Goal: Transaction & Acquisition: Register for event/course

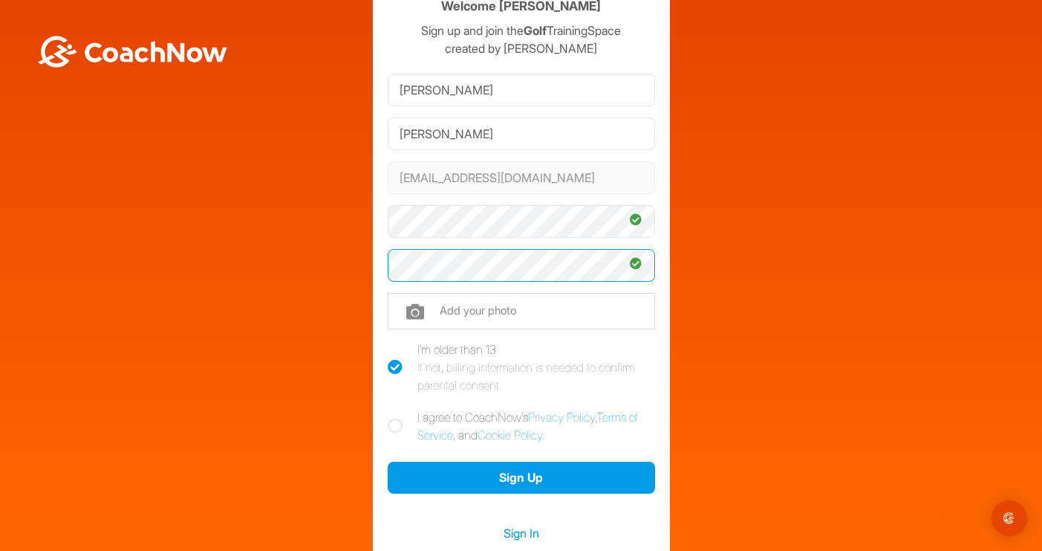
scroll to position [48, 0]
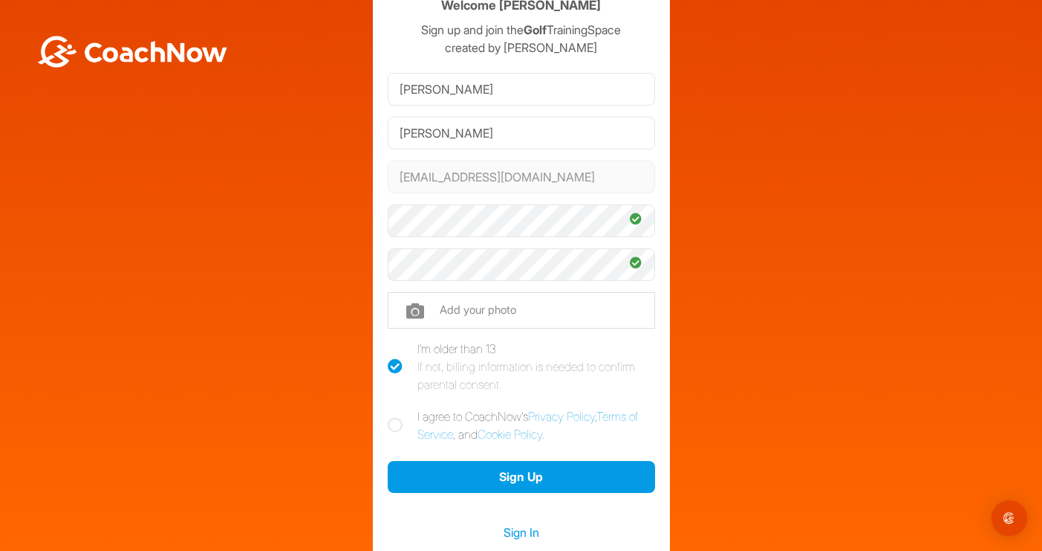
click at [390, 425] on icon at bounding box center [395, 425] width 15 height 15
click at [390, 417] on input "I agree to CoachNow's Privacy Policy , Terms of Service , and Cookie Policy ." at bounding box center [393, 412] width 10 height 10
checkbox input "true"
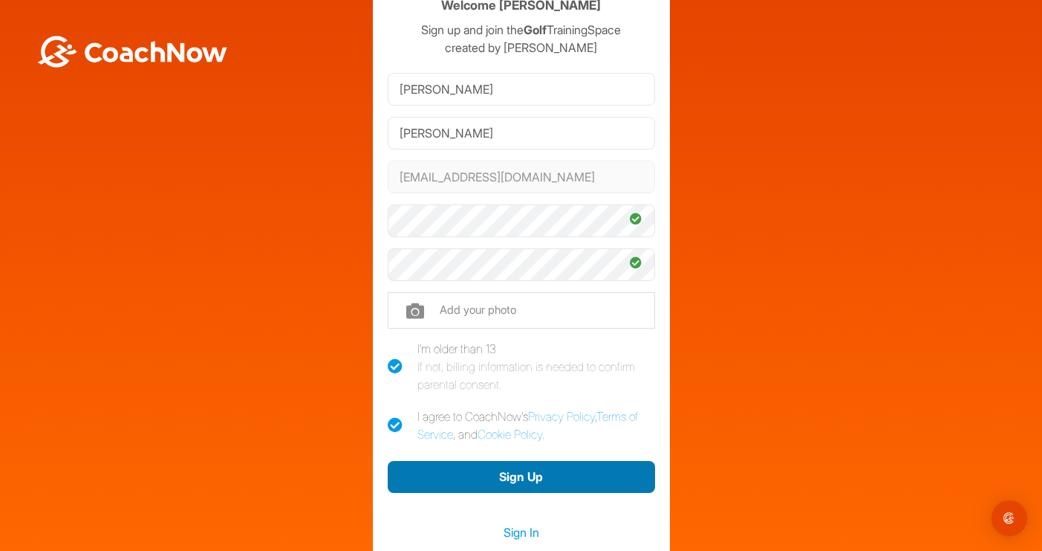
click at [499, 472] on button "Sign Up" at bounding box center [521, 477] width 267 height 32
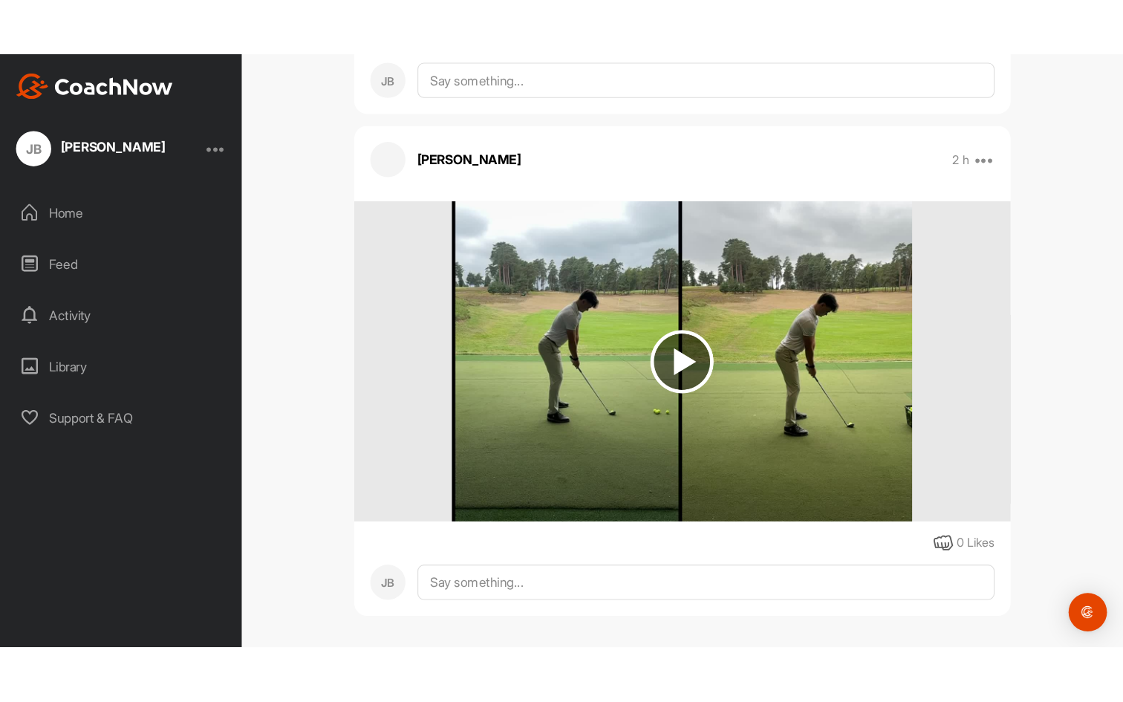
scroll to position [701, 0]
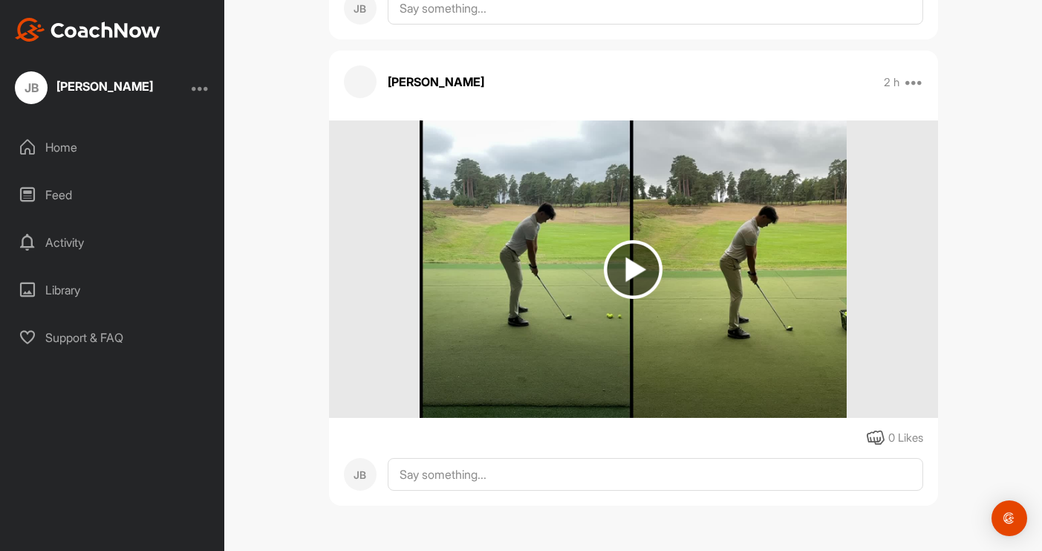
click at [644, 269] on img at bounding box center [633, 269] width 59 height 59
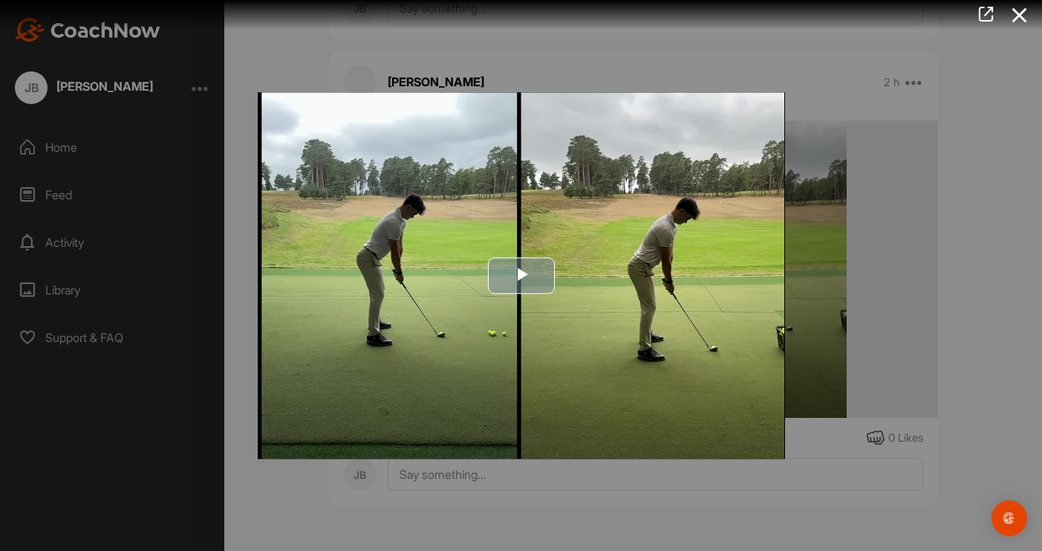
click at [522, 276] on span "Video Player" at bounding box center [522, 276] width 0 height 0
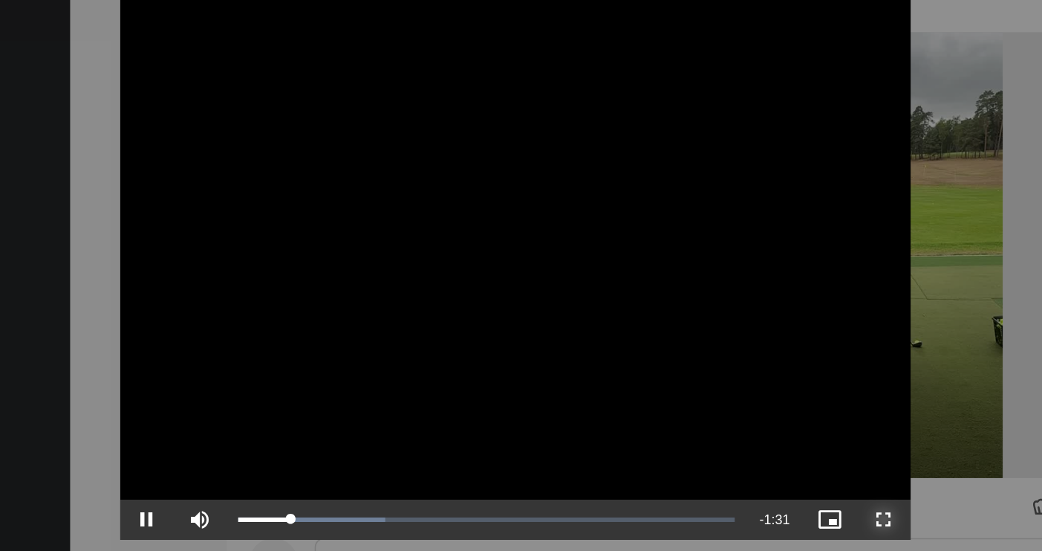
click at [766, 445] on span "Video Player" at bounding box center [768, 445] width 36 height 0
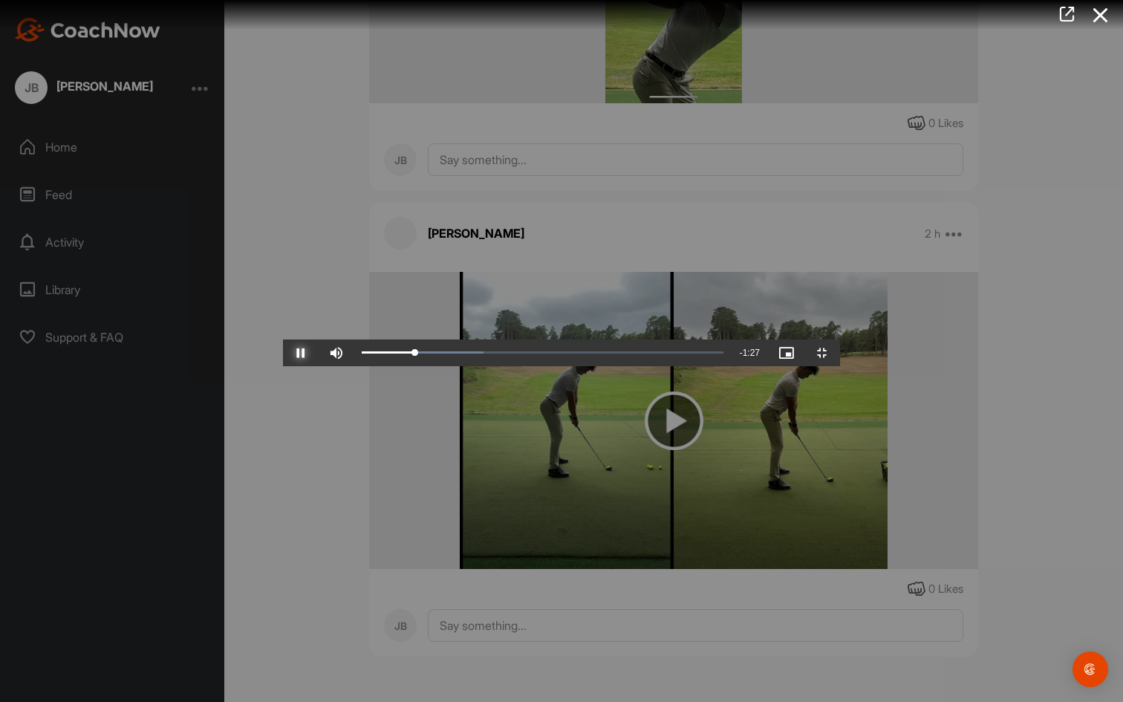
click at [283, 353] on span "Video Player" at bounding box center [301, 353] width 36 height 0
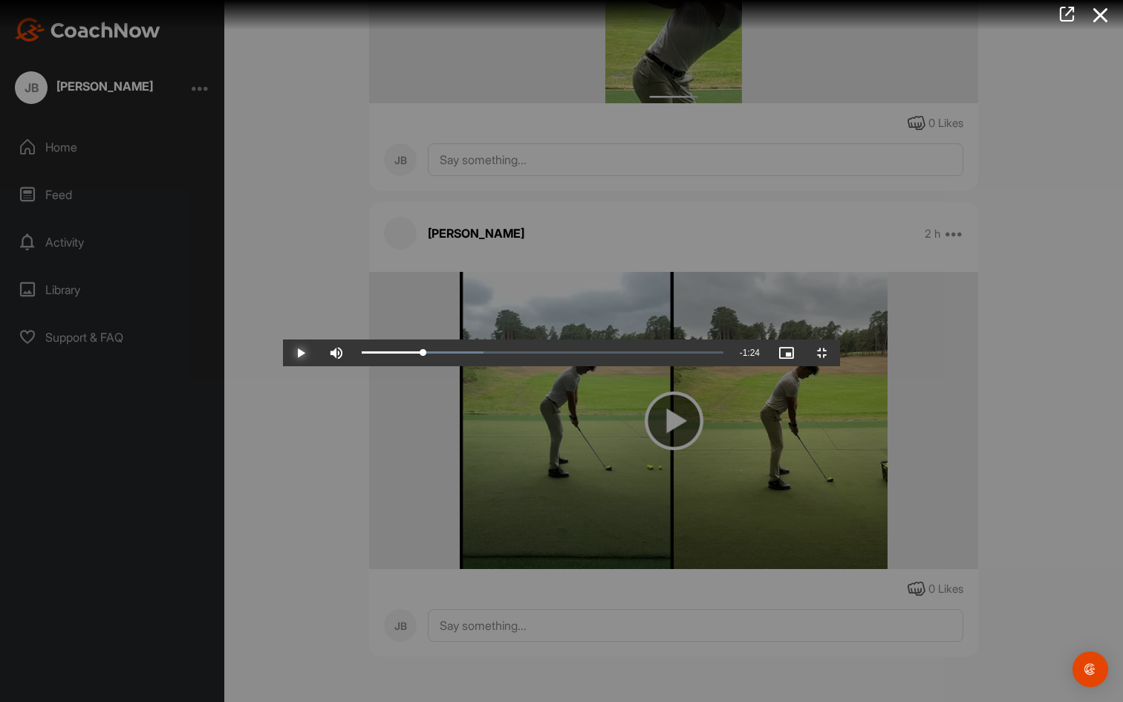
click at [283, 353] on span "Video Player" at bounding box center [301, 353] width 36 height 0
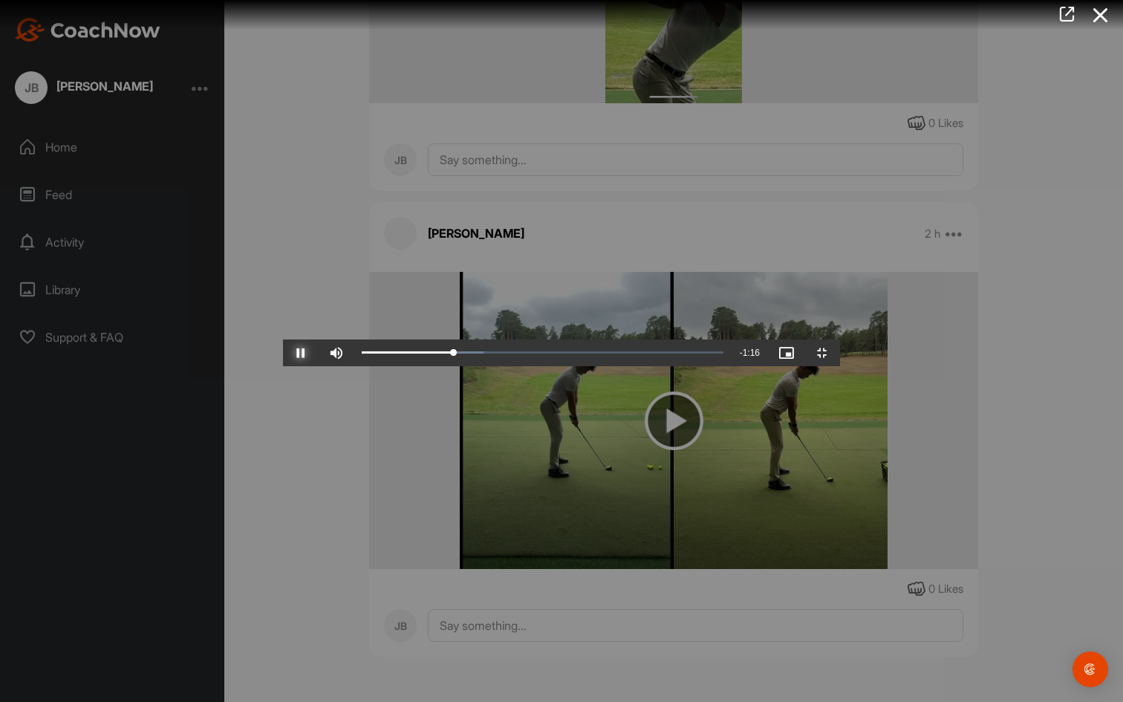
click at [283, 353] on span "Video Player" at bounding box center [301, 353] width 36 height 0
click at [283, 340] on button "Play" at bounding box center [301, 353] width 36 height 27
click at [474, 366] on video "Video Player" at bounding box center [561, 352] width 557 height 30
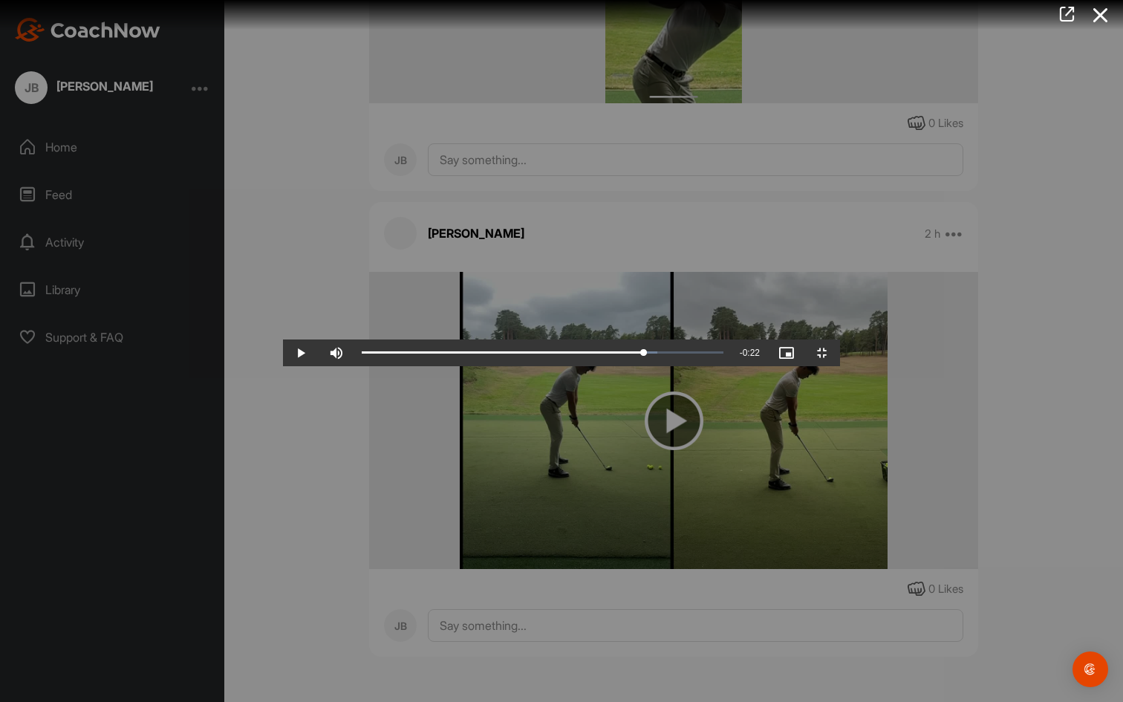
click at [474, 366] on video "Video Player" at bounding box center [561, 352] width 557 height 30
click at [494, 366] on video "Video Player" at bounding box center [561, 352] width 557 height 30
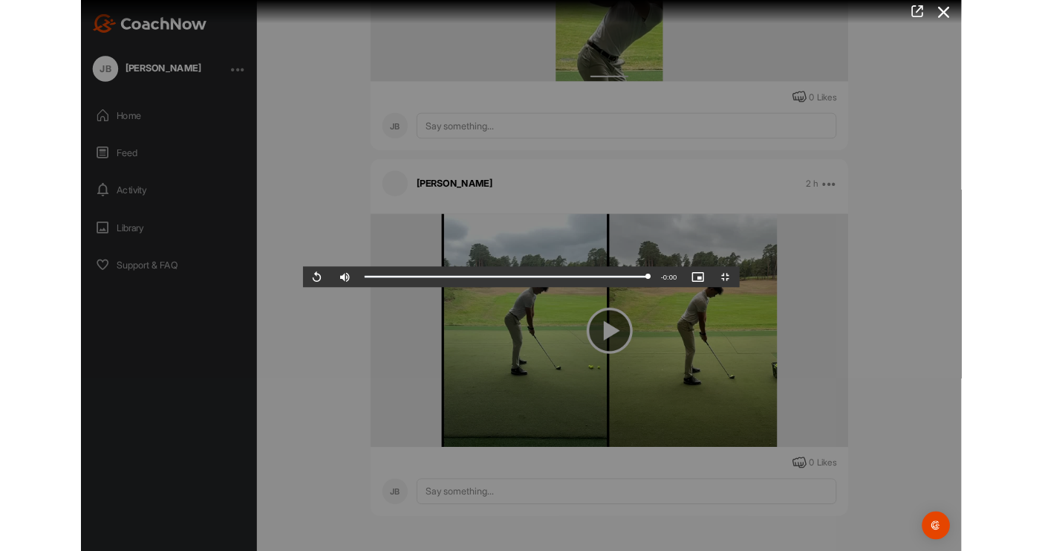
scroll to position [701, 0]
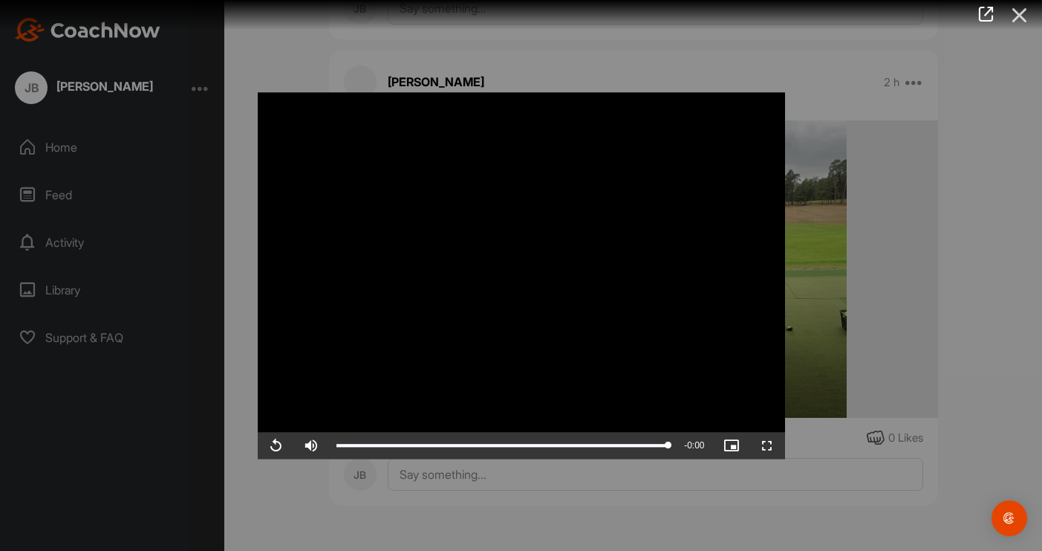
click at [1024, 12] on icon at bounding box center [1020, 14] width 34 height 27
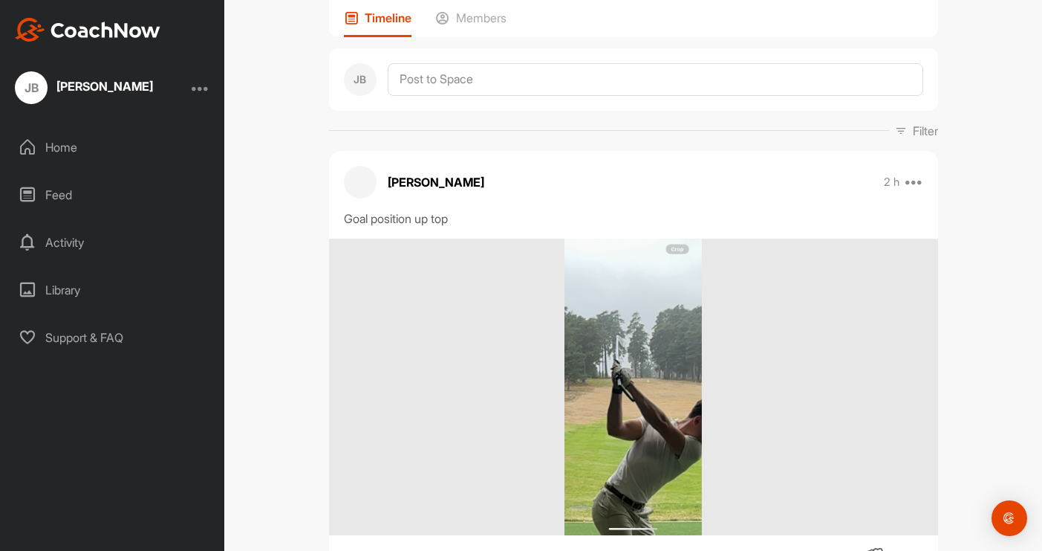
scroll to position [114, 0]
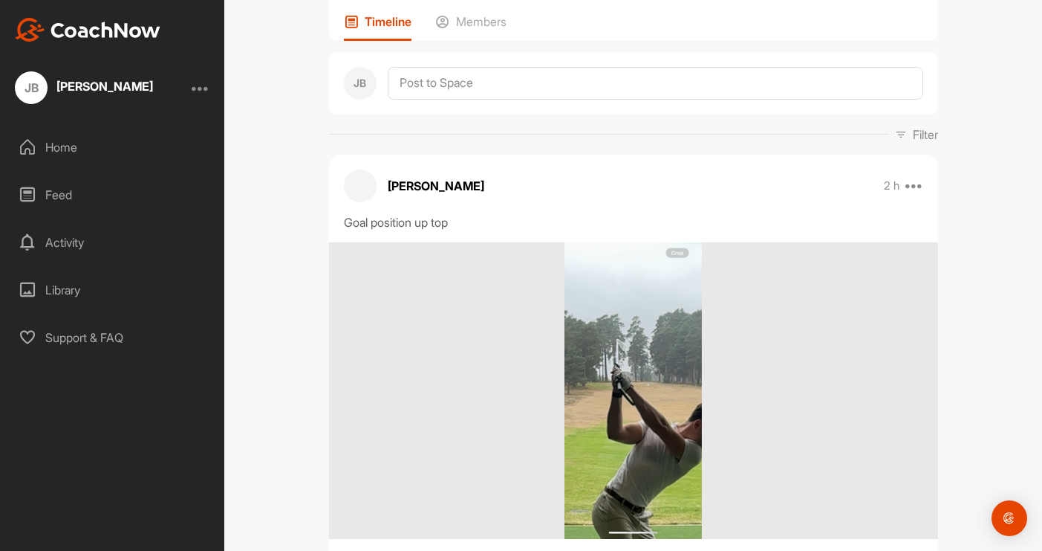
click at [611, 369] on img at bounding box center [633, 390] width 137 height 297
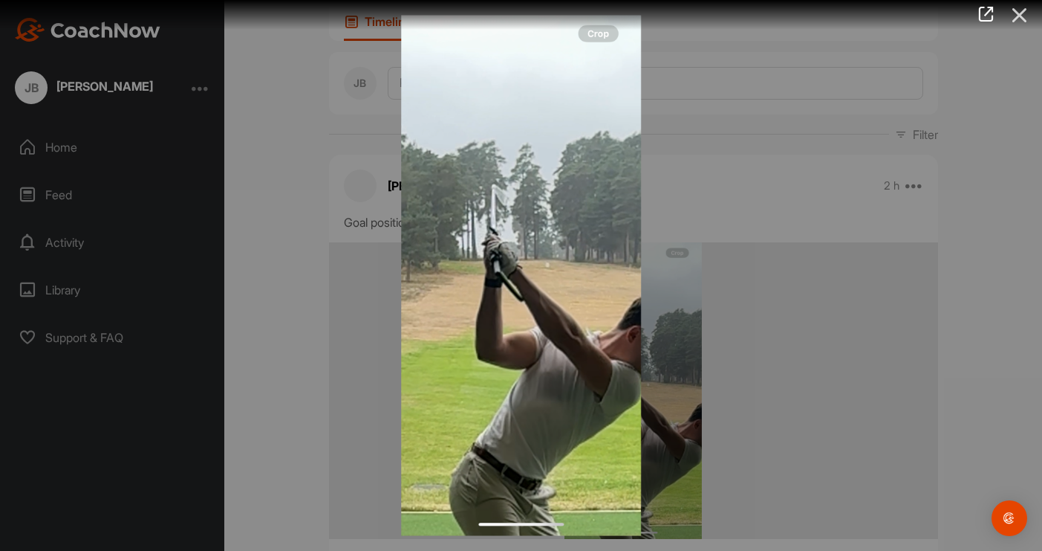
click at [1019, 13] on icon at bounding box center [1020, 14] width 34 height 27
